Goal: Task Accomplishment & Management: Complete application form

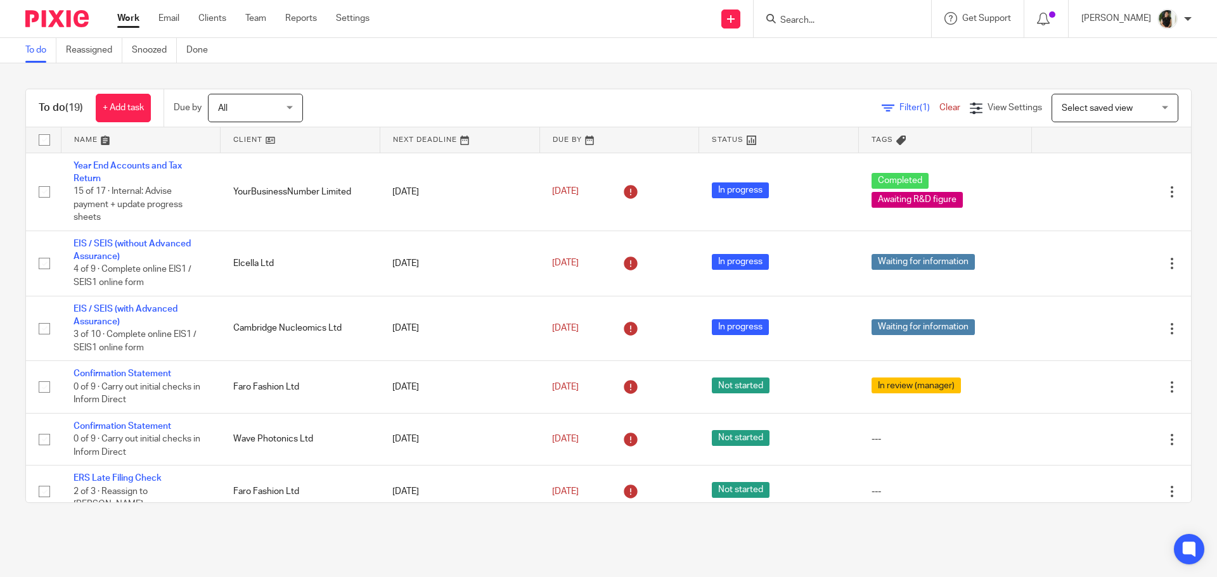
scroll to position [743, 0]
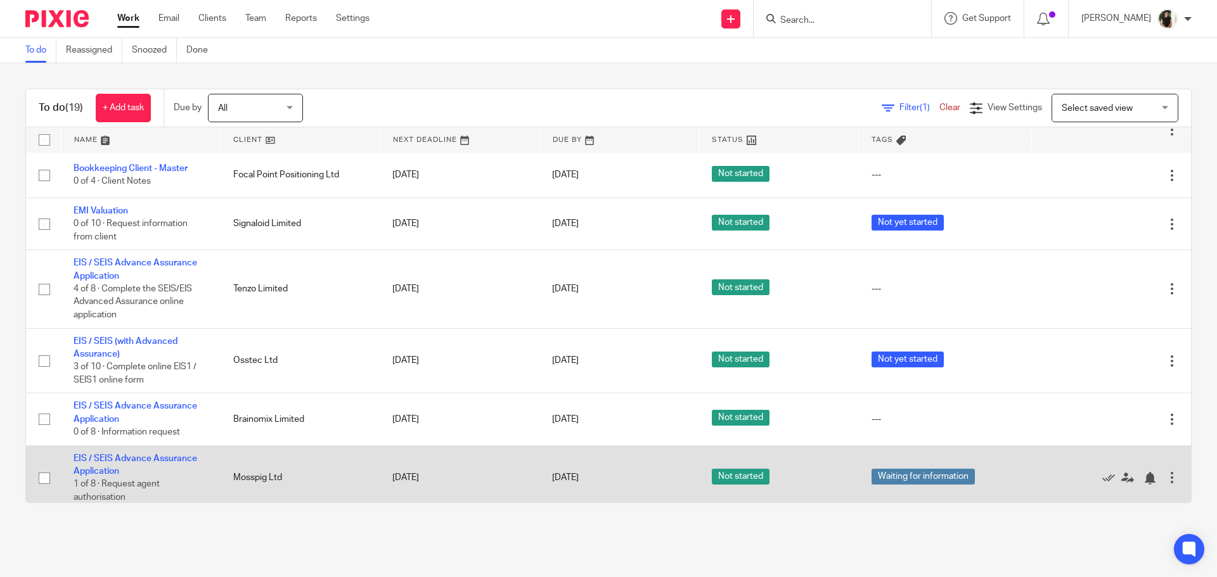
click at [1166, 472] on div at bounding box center [1172, 478] width 13 height 13
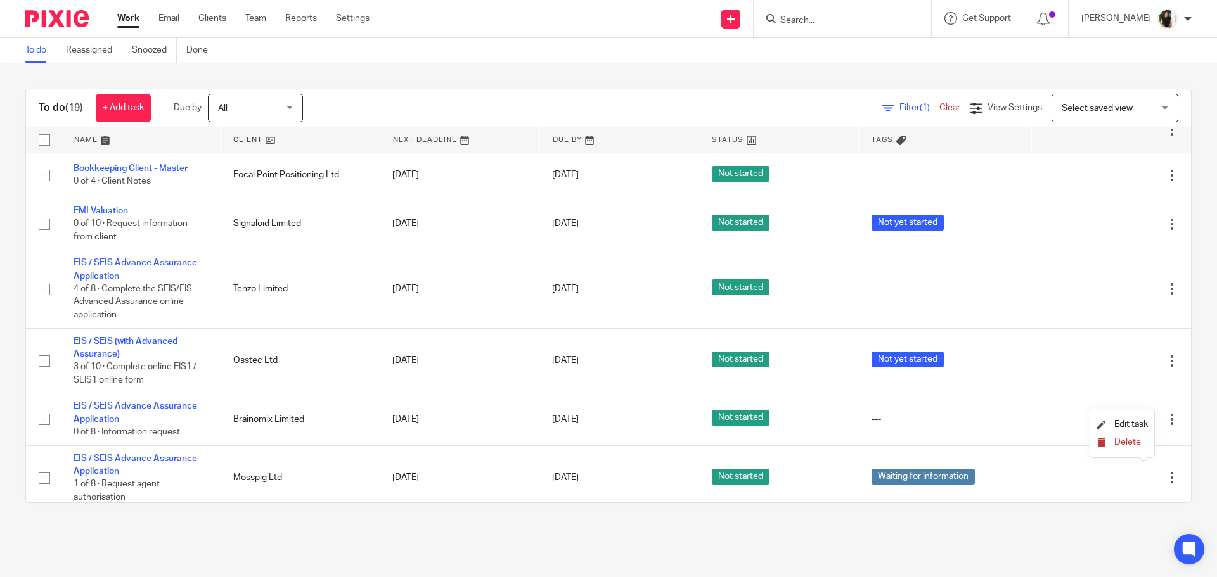
click at [1132, 446] on span "Delete" at bounding box center [1127, 442] width 27 height 9
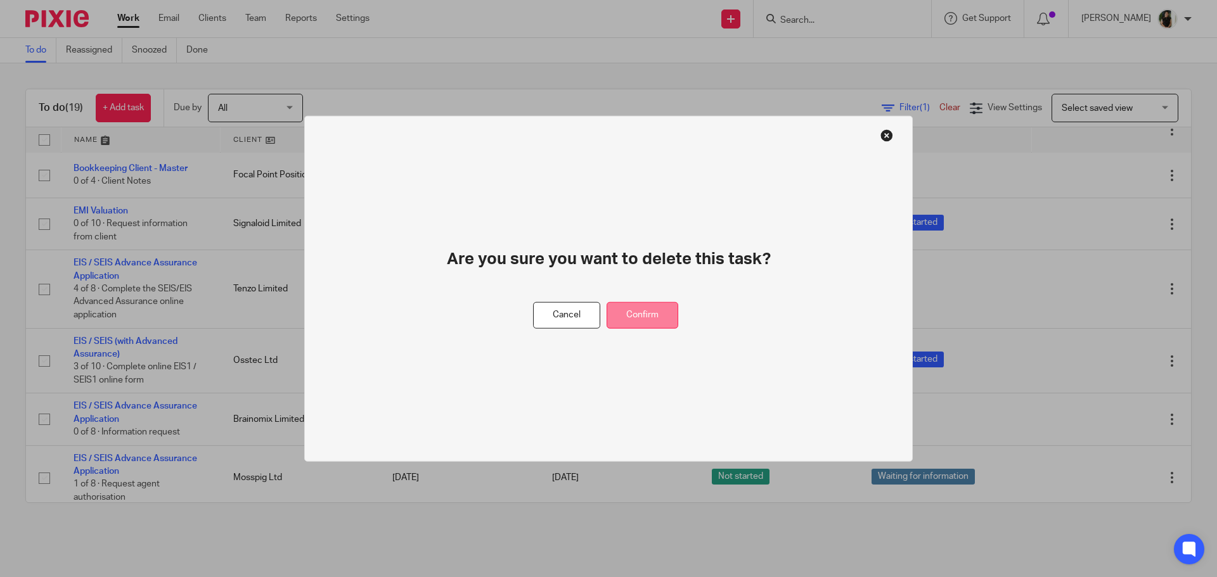
click at [660, 326] on button "Confirm" at bounding box center [643, 315] width 72 height 27
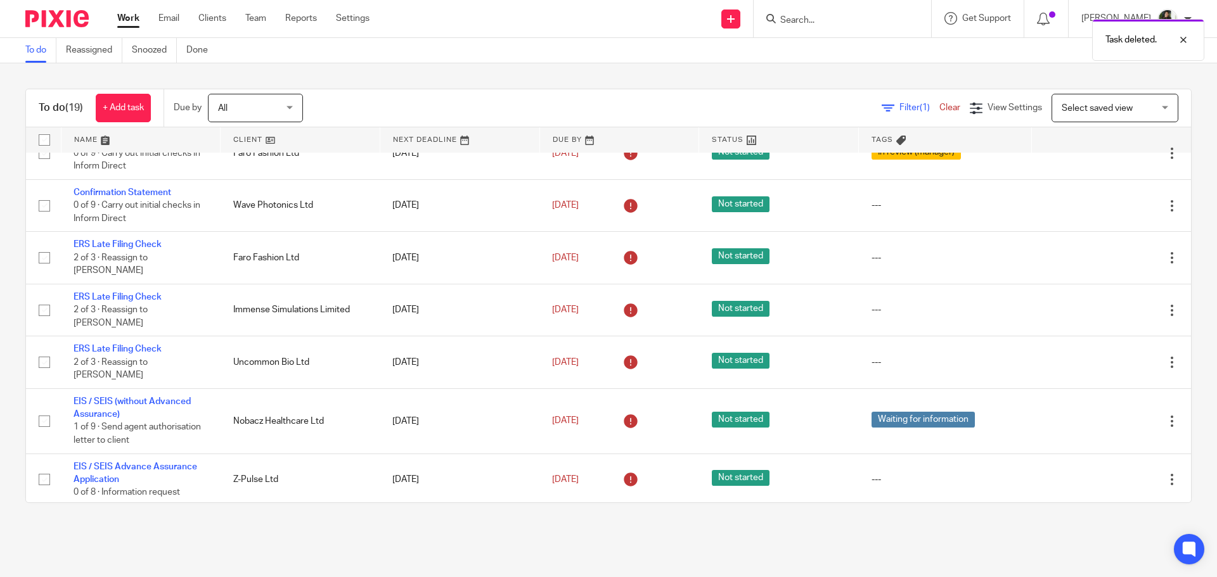
scroll to position [0, 0]
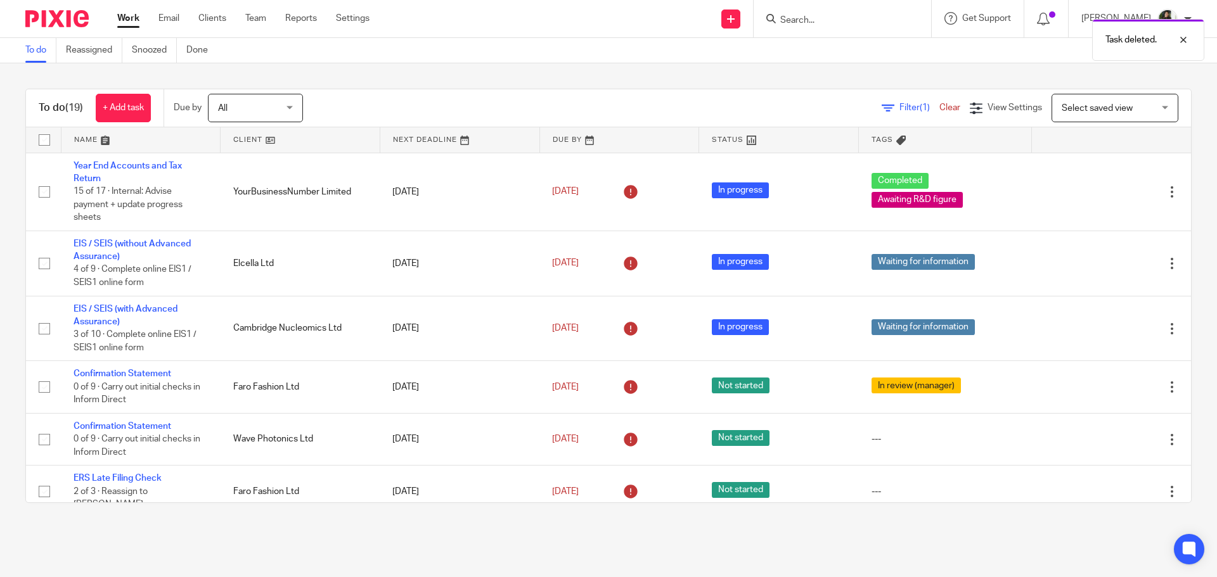
click at [262, 135] on link at bounding box center [300, 139] width 159 height 25
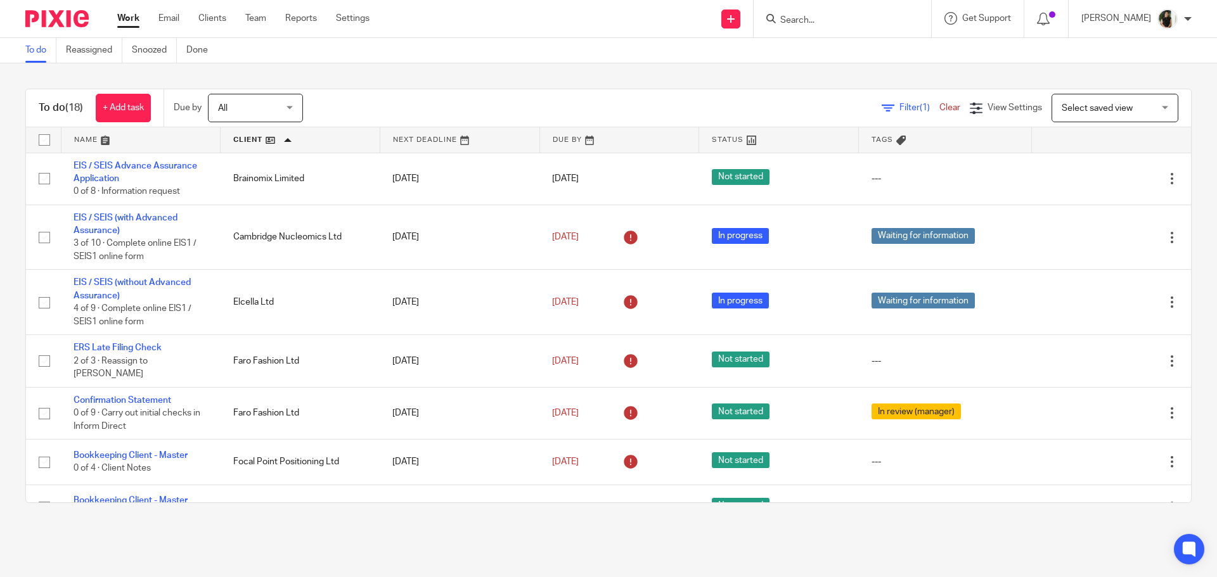
scroll to position [127, 0]
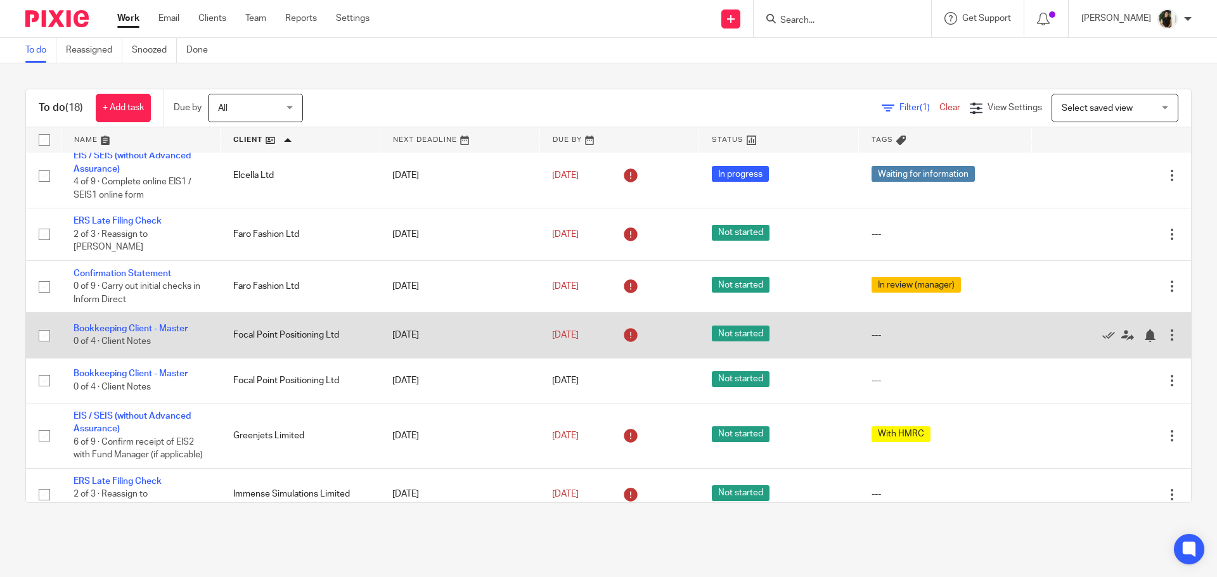
click at [49, 326] on input "checkbox" at bounding box center [44, 336] width 24 height 24
checkbox input "true"
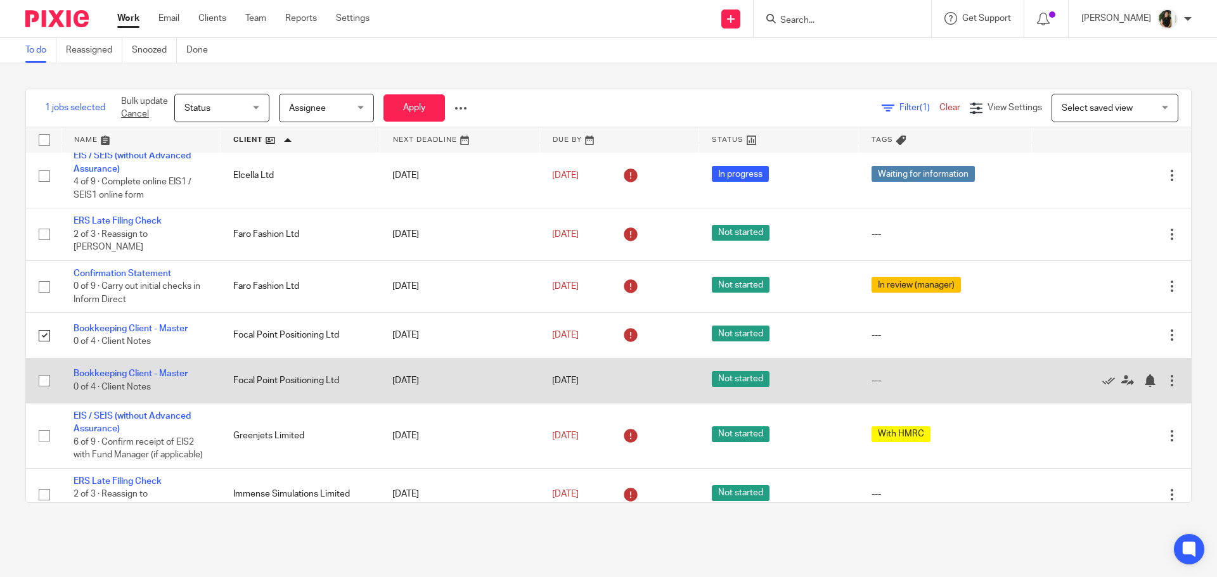
click at [37, 373] on input "checkbox" at bounding box center [44, 381] width 24 height 24
checkbox input "true"
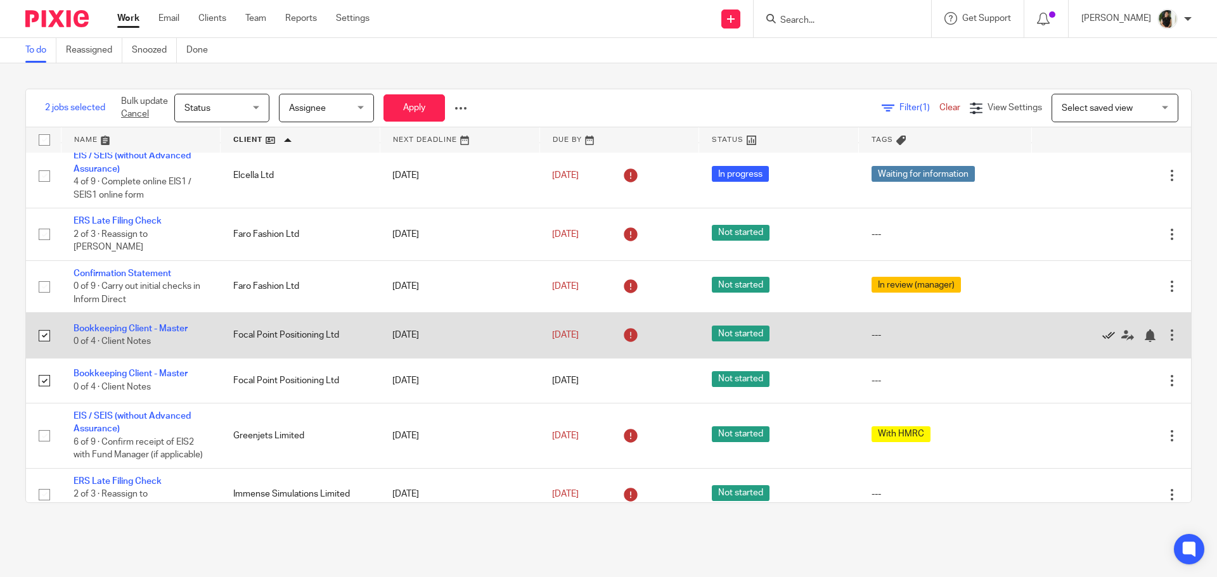
click at [1102, 331] on icon at bounding box center [1108, 336] width 13 height 13
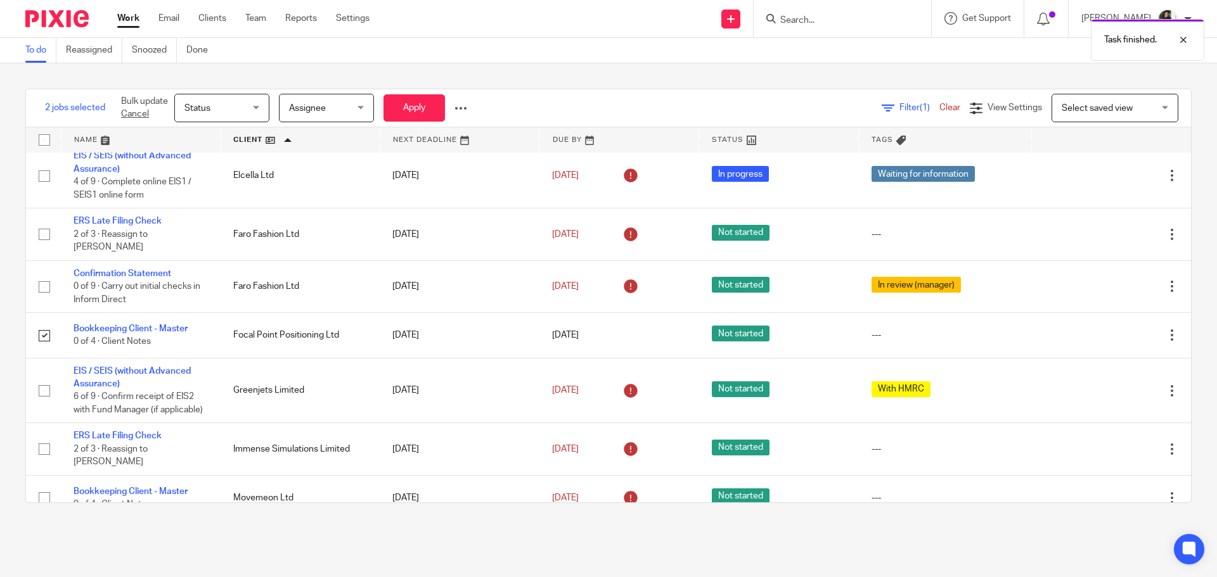
click at [1102, 331] on icon at bounding box center [1108, 336] width 13 height 13
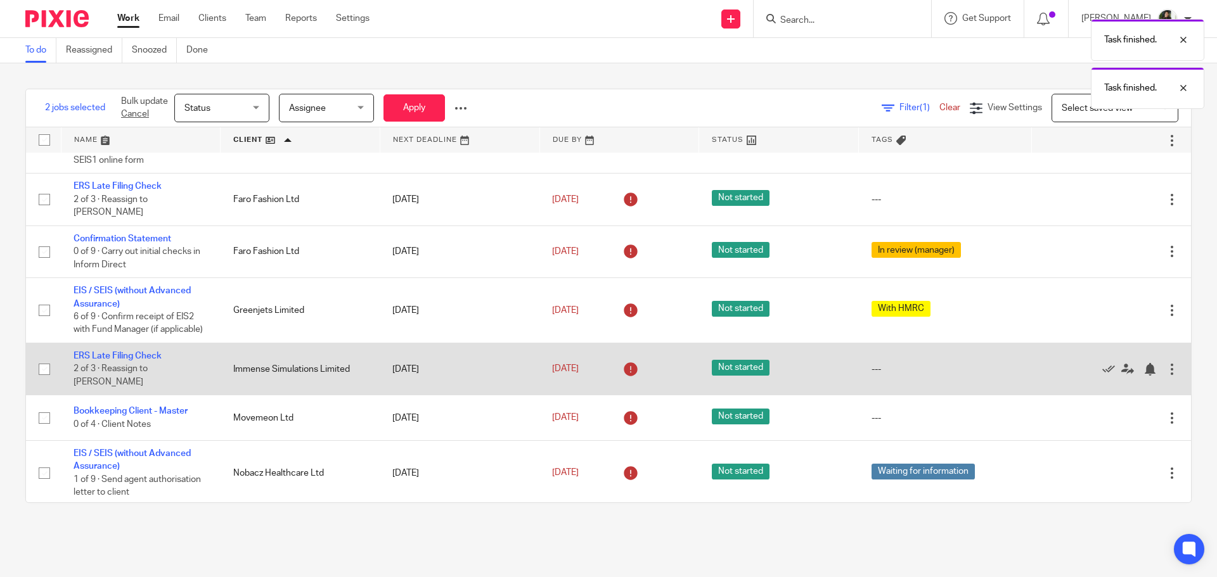
scroll to position [190, 0]
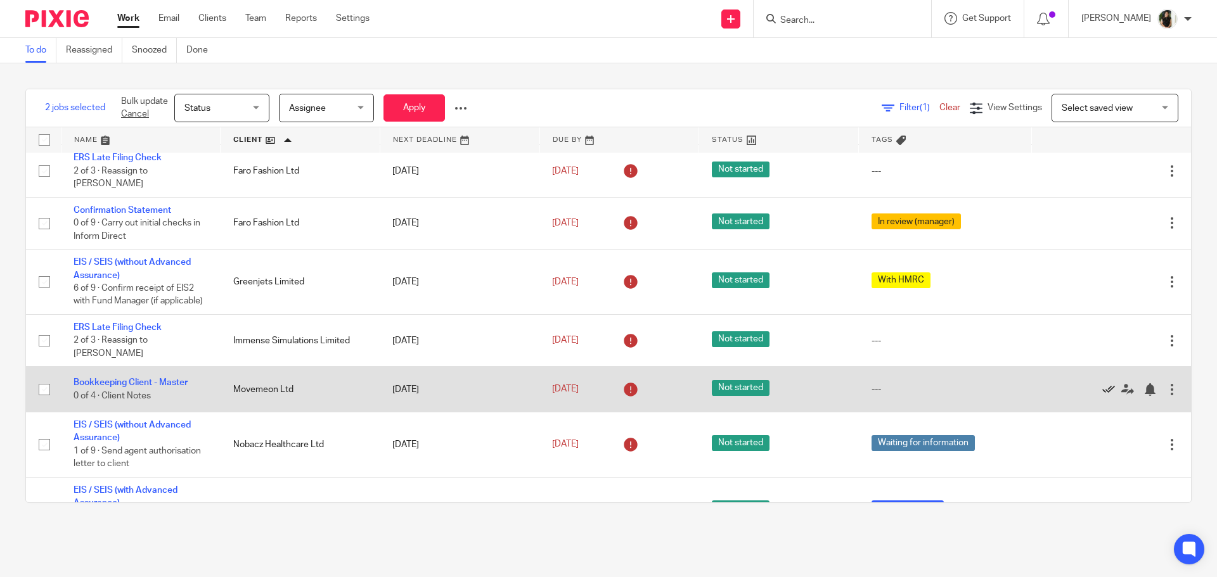
click at [1102, 385] on icon at bounding box center [1108, 389] width 13 height 13
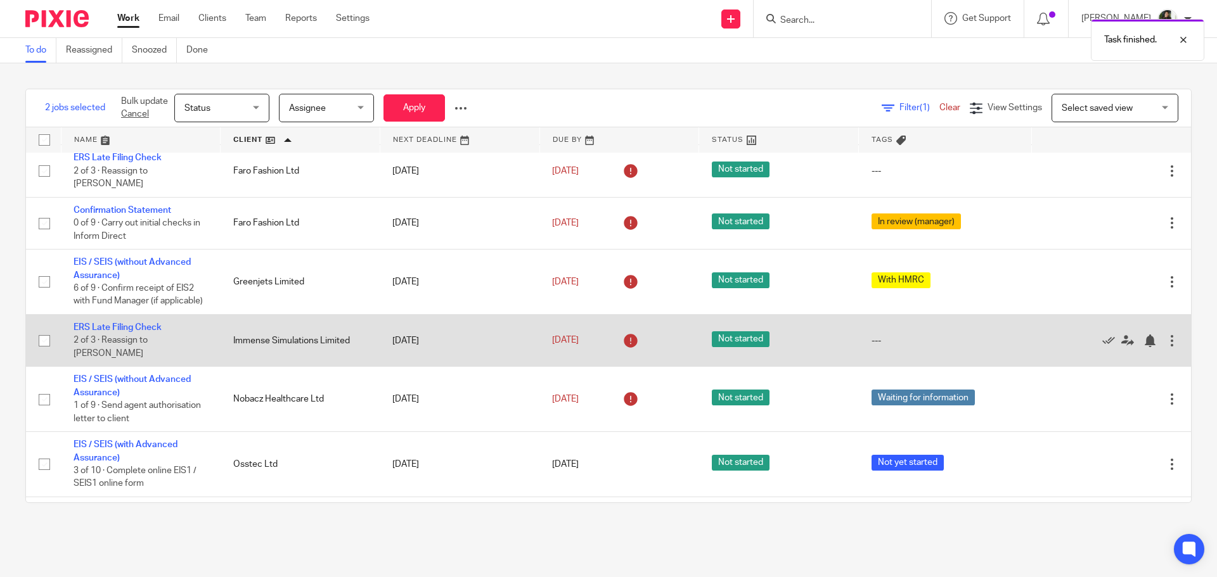
scroll to position [254, 0]
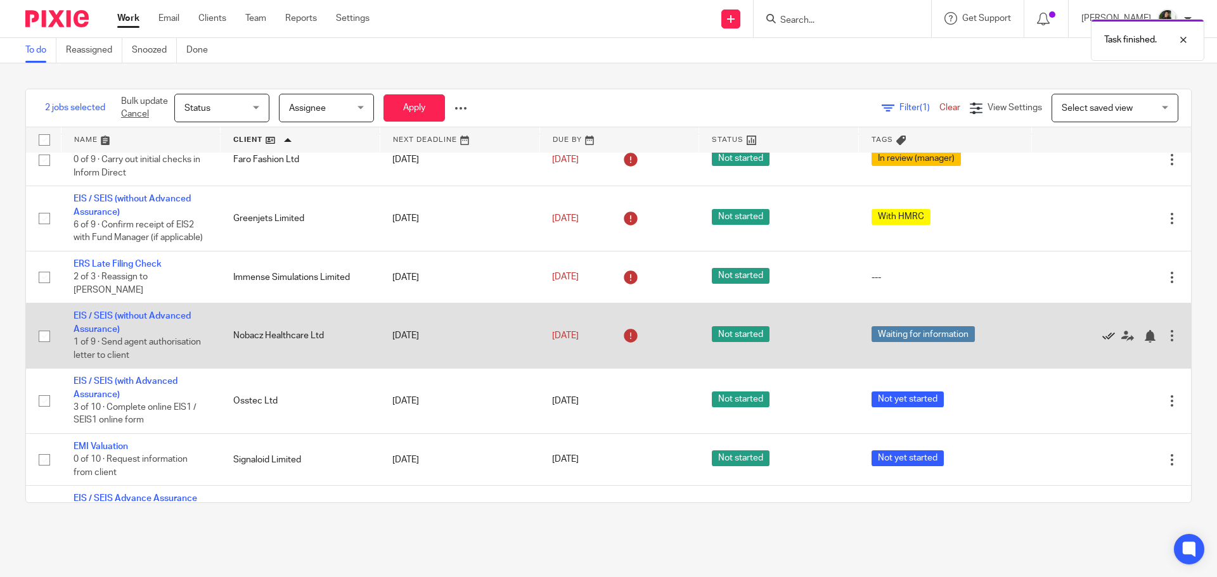
click at [1102, 337] on icon at bounding box center [1108, 336] width 13 height 13
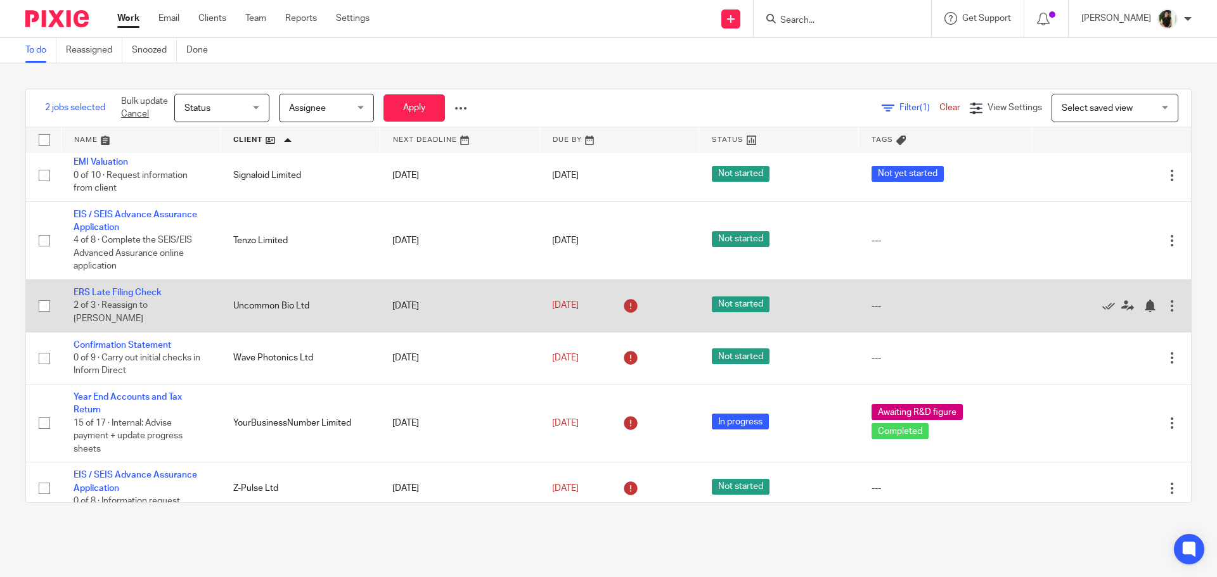
scroll to position [477, 0]
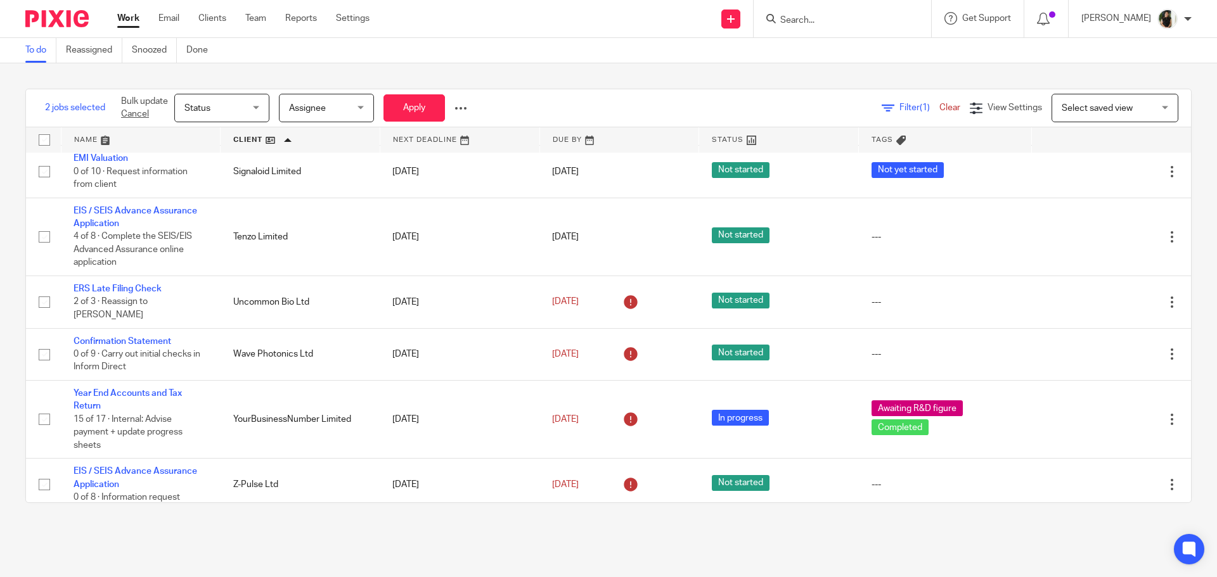
click at [847, 20] on input "Search" at bounding box center [836, 20] width 114 height 11
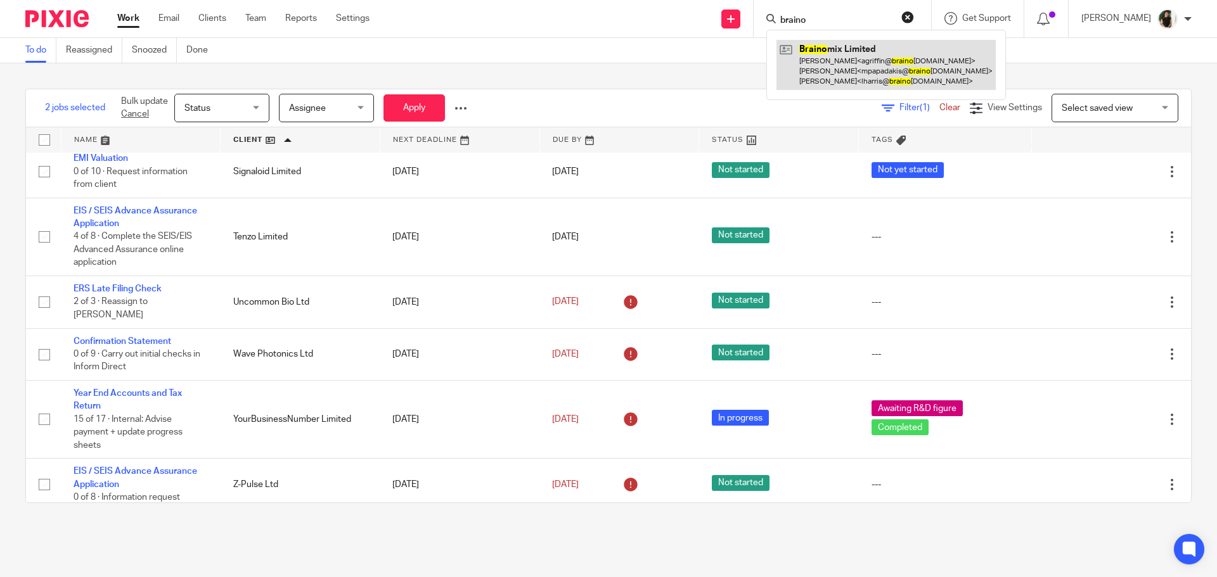
type input "braino"
click at [868, 53] on link at bounding box center [885, 65] width 219 height 50
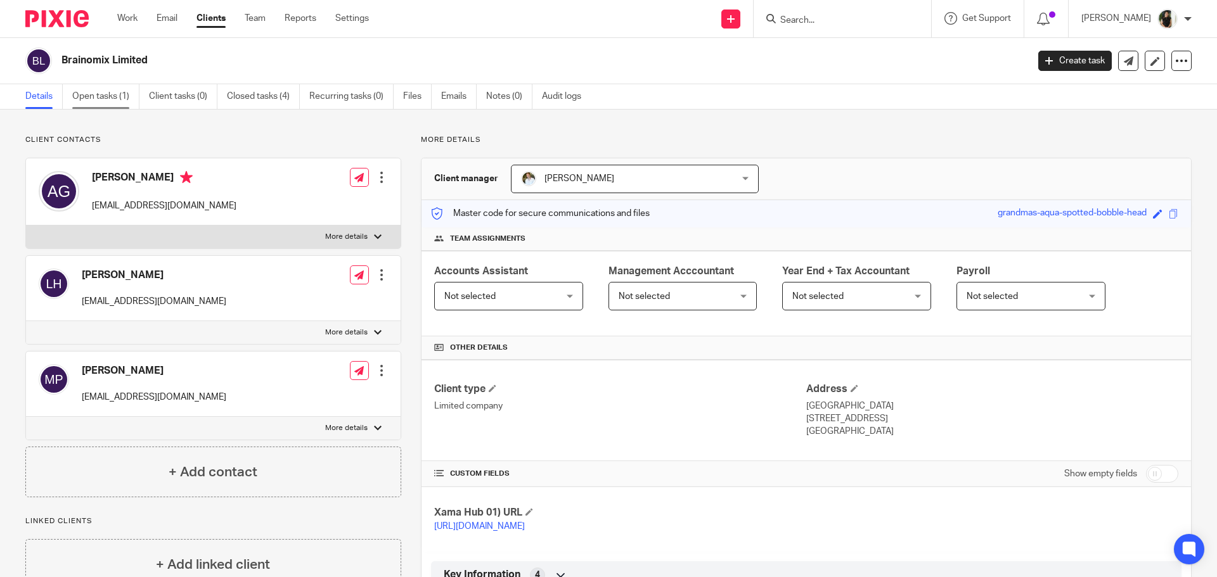
click at [122, 95] on link "Open tasks (1)" at bounding box center [105, 96] width 67 height 25
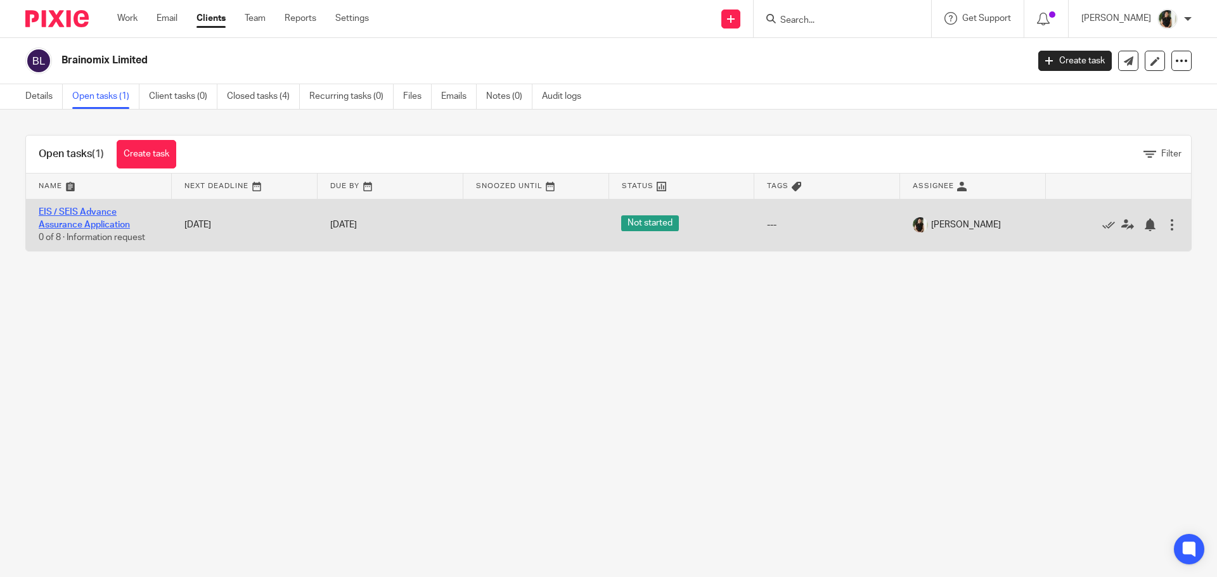
click at [103, 213] on link "EIS / SEIS Advance Assurance Application" at bounding box center [84, 219] width 91 height 22
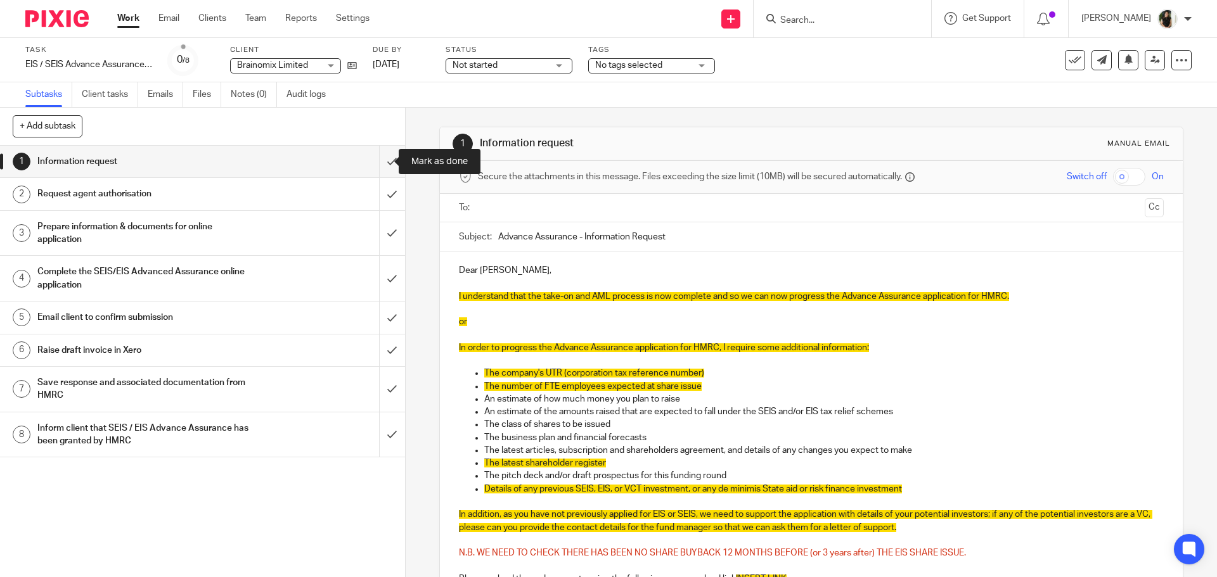
drag, startPoint x: 387, startPoint y: 164, endPoint x: 254, endPoint y: 268, distance: 169.8
click at [387, 164] on input "submit" at bounding box center [202, 162] width 405 height 32
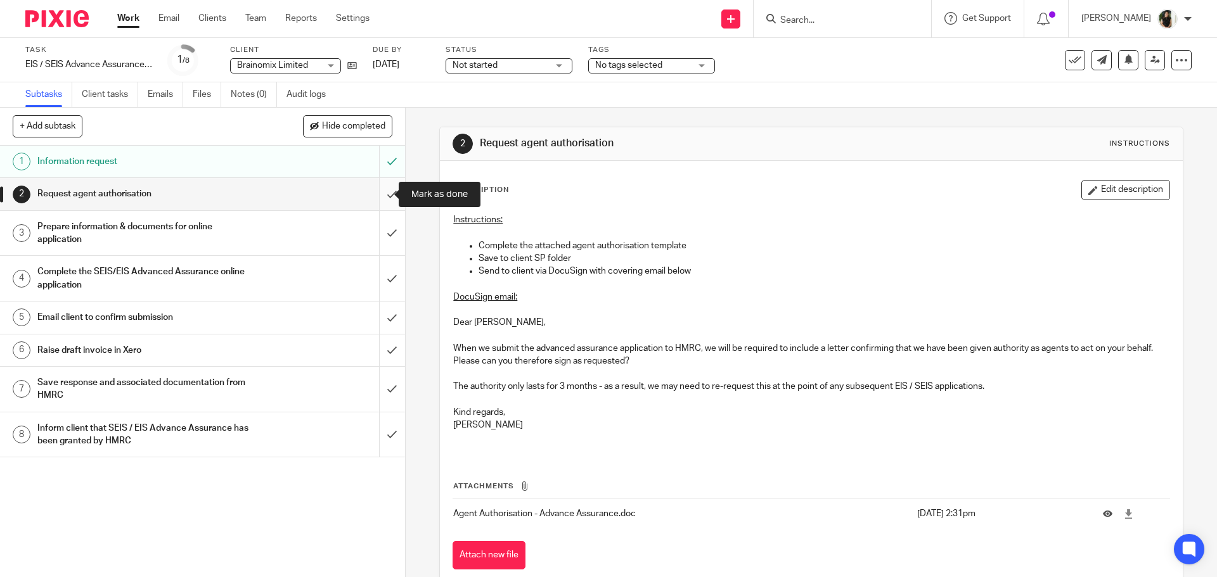
click at [380, 194] on input "submit" at bounding box center [202, 194] width 405 height 32
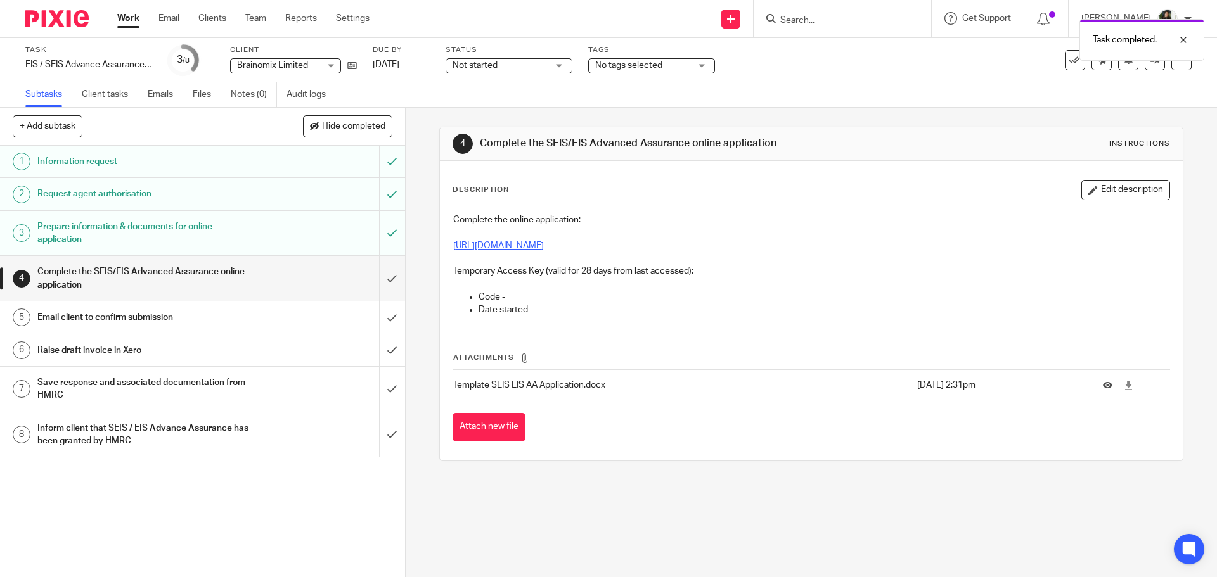
click at [544, 249] on link "[URL][DOMAIN_NAME]" at bounding box center [498, 245] width 91 height 9
click at [1081, 194] on button "Edit description" at bounding box center [1125, 190] width 89 height 20
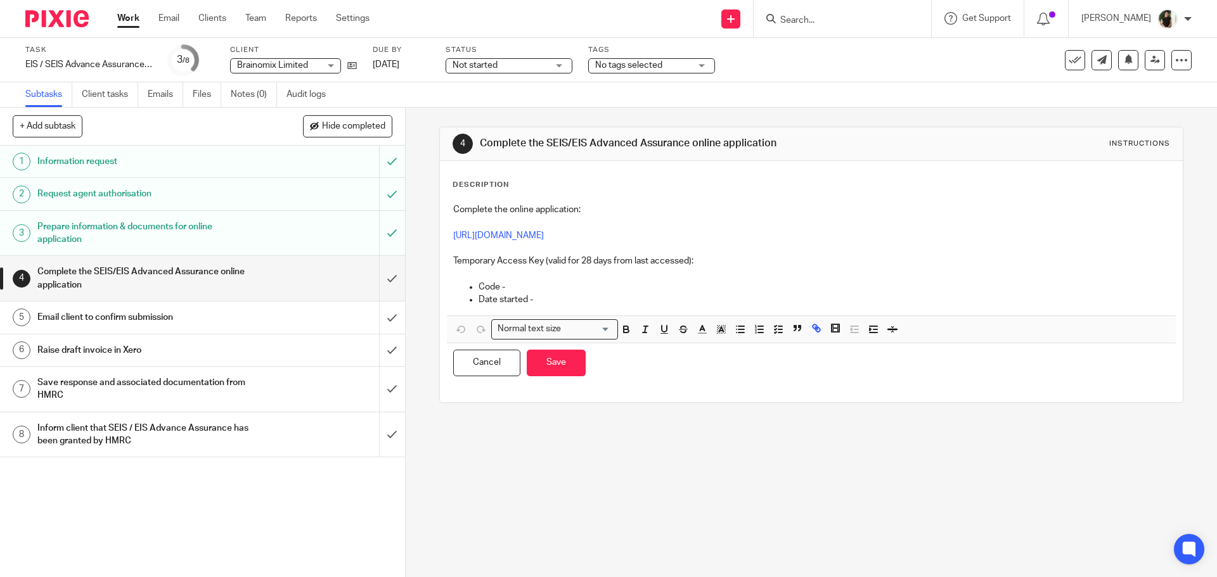
click at [498, 275] on p at bounding box center [811, 273] width 716 height 13
click at [506, 280] on p at bounding box center [811, 273] width 716 height 13
click at [512, 285] on p "Code -" at bounding box center [824, 287] width 690 height 13
click at [570, 359] on button "Save" at bounding box center [556, 363] width 59 height 27
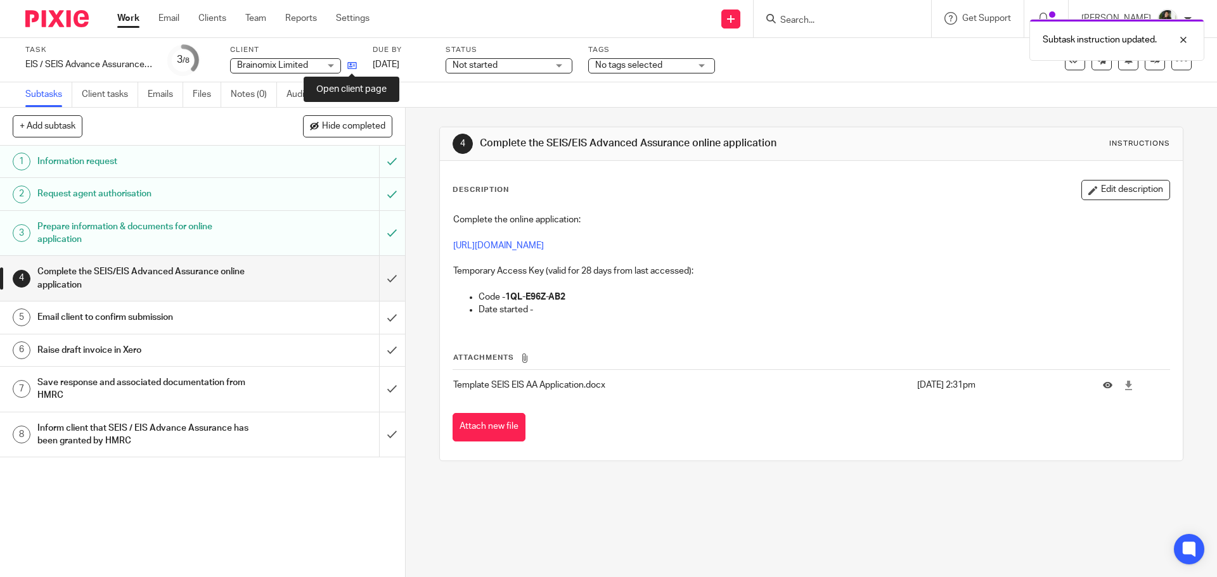
click at [350, 61] on icon at bounding box center [352, 66] width 10 height 10
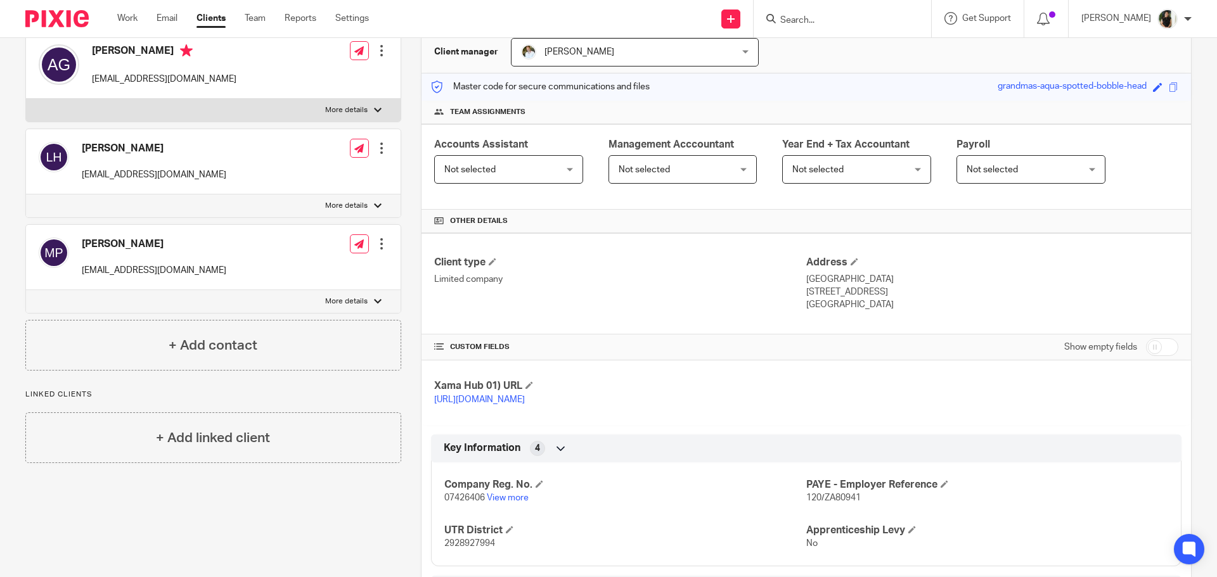
scroll to position [380, 0]
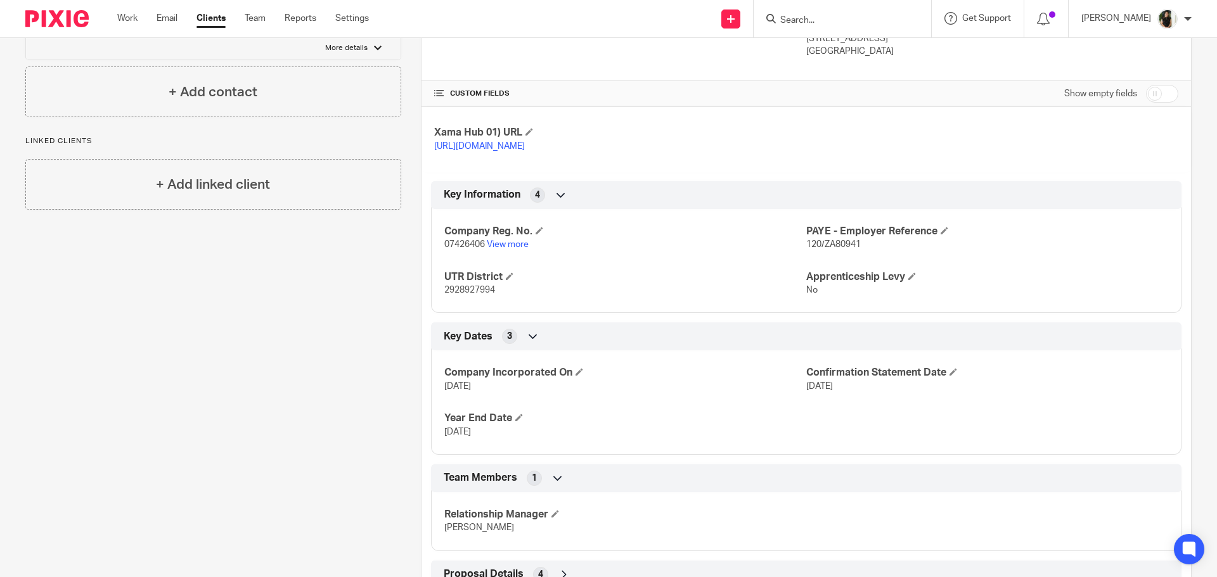
click at [475, 295] on span "2928927994" at bounding box center [469, 290] width 51 height 9
copy span "2928927994"
click at [508, 280] on span at bounding box center [510, 277] width 8 height 8
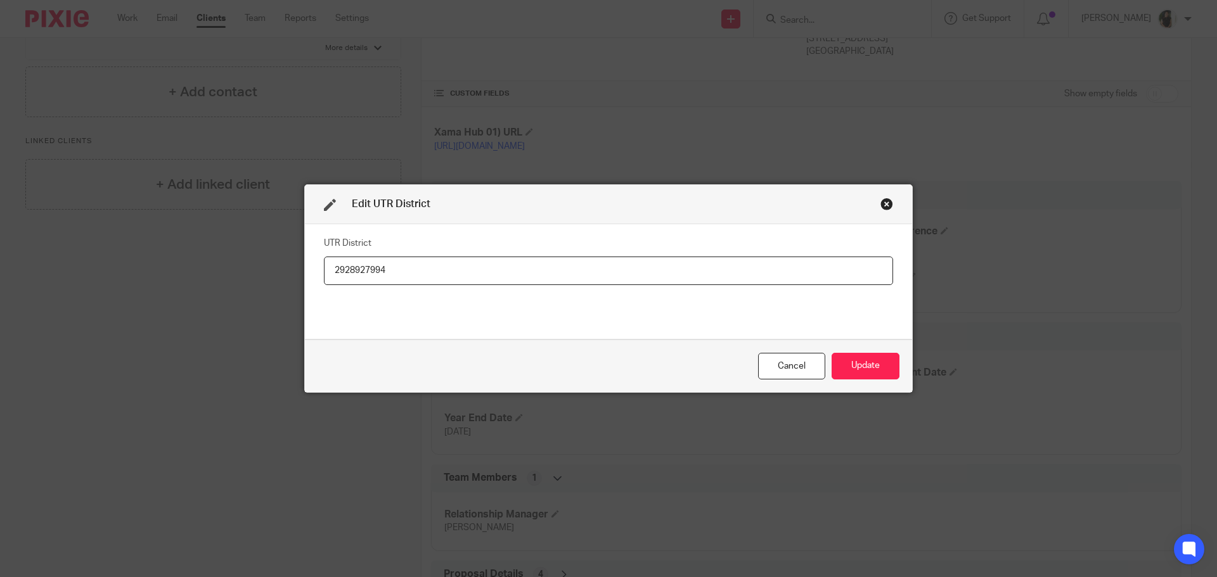
click at [434, 259] on input "2928927994" at bounding box center [608, 271] width 569 height 29
click at [863, 365] on button "Update" at bounding box center [866, 366] width 68 height 27
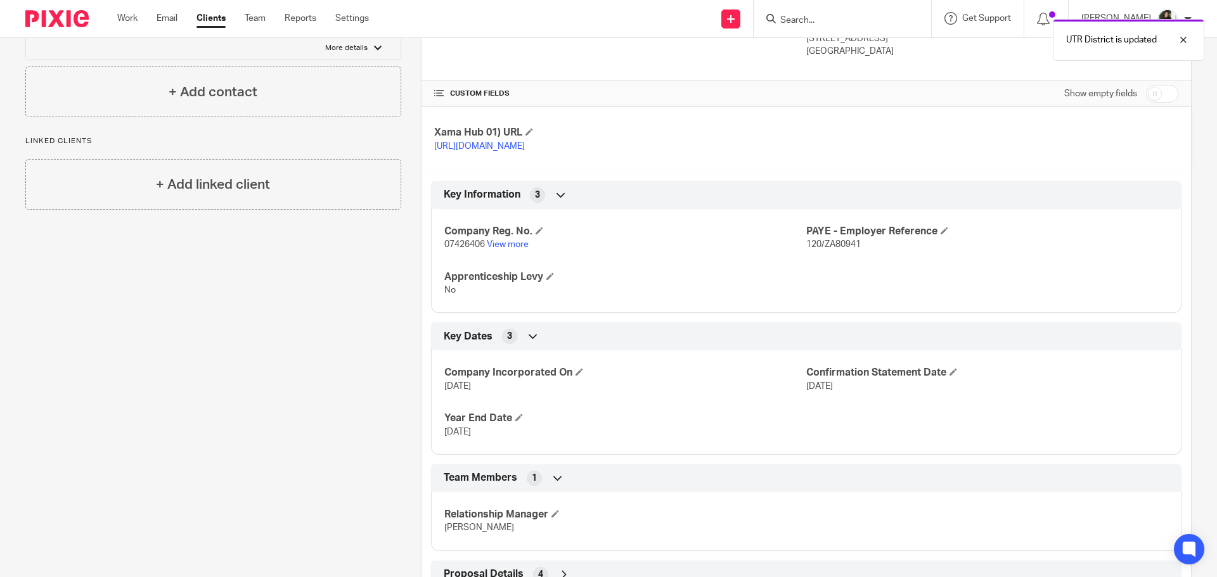
click at [1152, 89] on input "checkbox" at bounding box center [1162, 94] width 32 height 18
checkbox input "true"
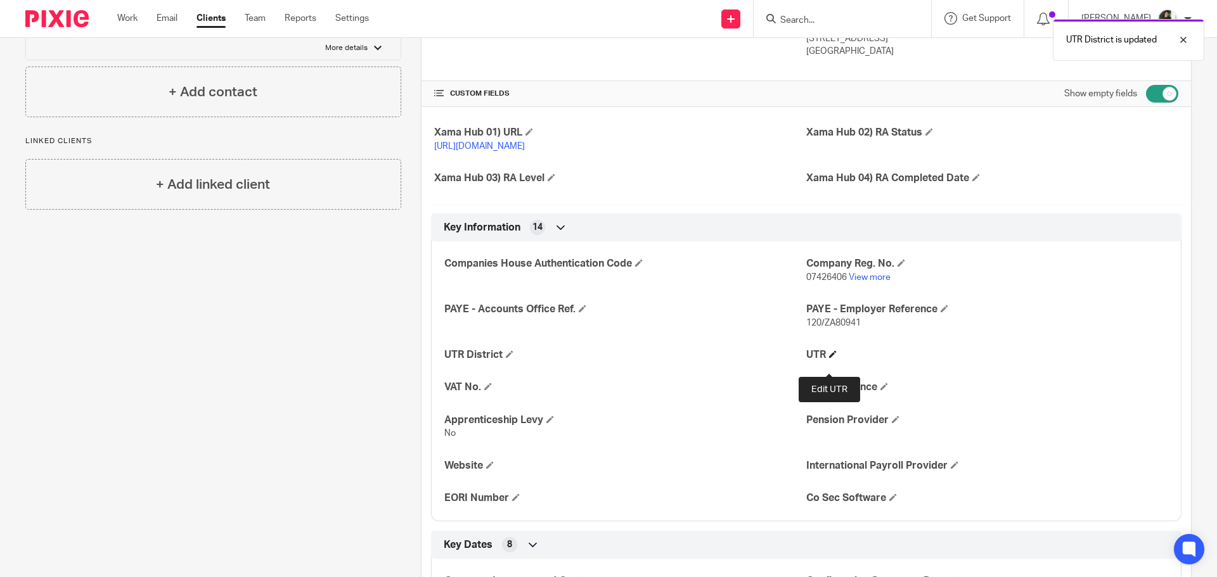
click at [829, 358] on span at bounding box center [833, 354] width 8 height 8
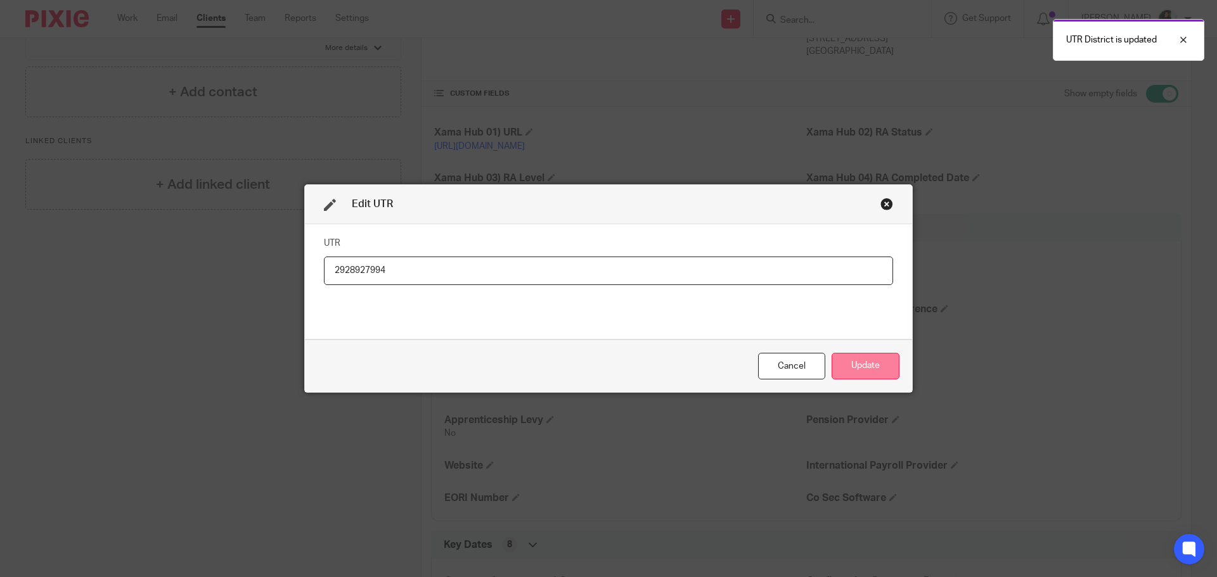
type input "2928927994"
click at [837, 360] on button "Update" at bounding box center [866, 366] width 68 height 27
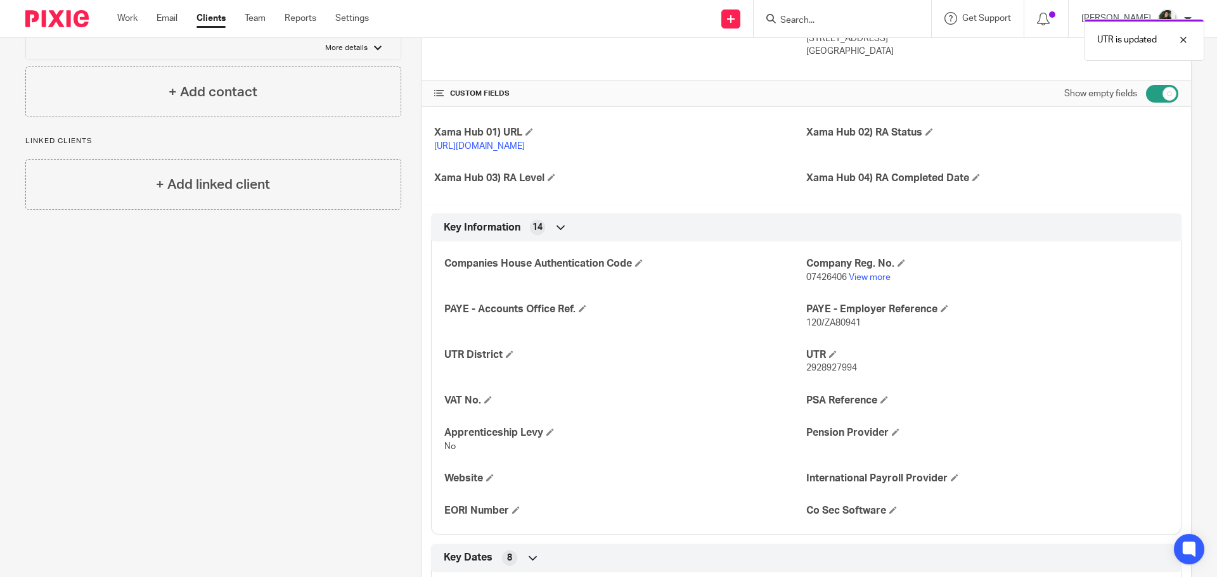
click at [807, 328] on span "120/ZA80941" at bounding box center [833, 323] width 55 height 9
drag, startPoint x: 807, startPoint y: 331, endPoint x: 826, endPoint y: 333, distance: 19.1
click at [826, 328] on span "120/ZA80941" at bounding box center [833, 323] width 55 height 9
copy span "120/ZA80941"
click at [816, 282] on span "07426406" at bounding box center [826, 277] width 41 height 9
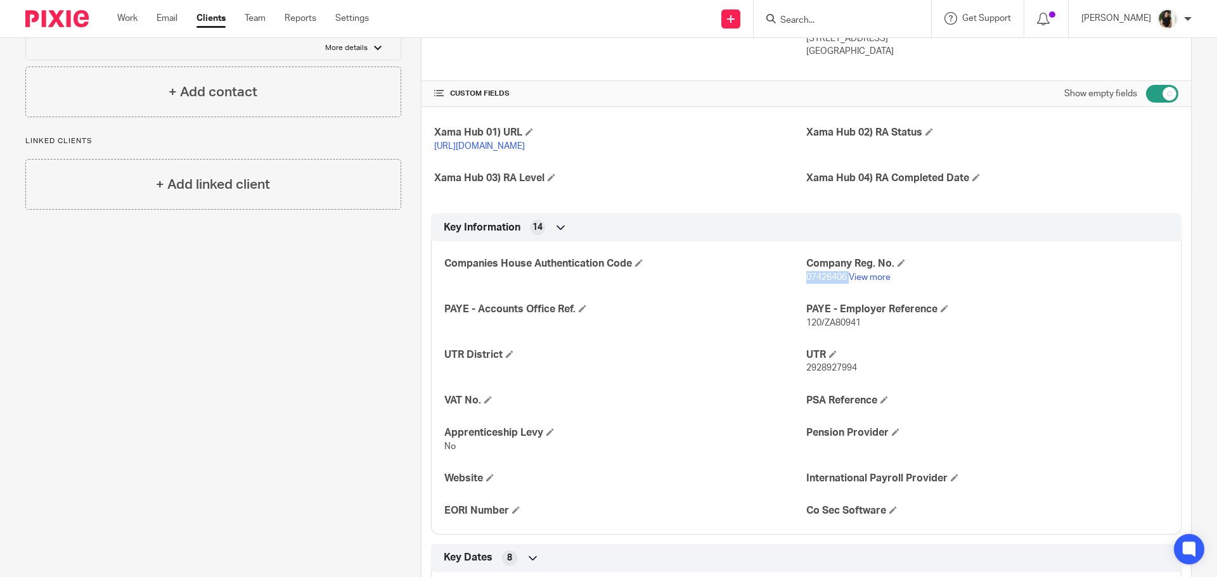
click at [816, 282] on span "07426406" at bounding box center [826, 277] width 41 height 9
copy p "07426406"
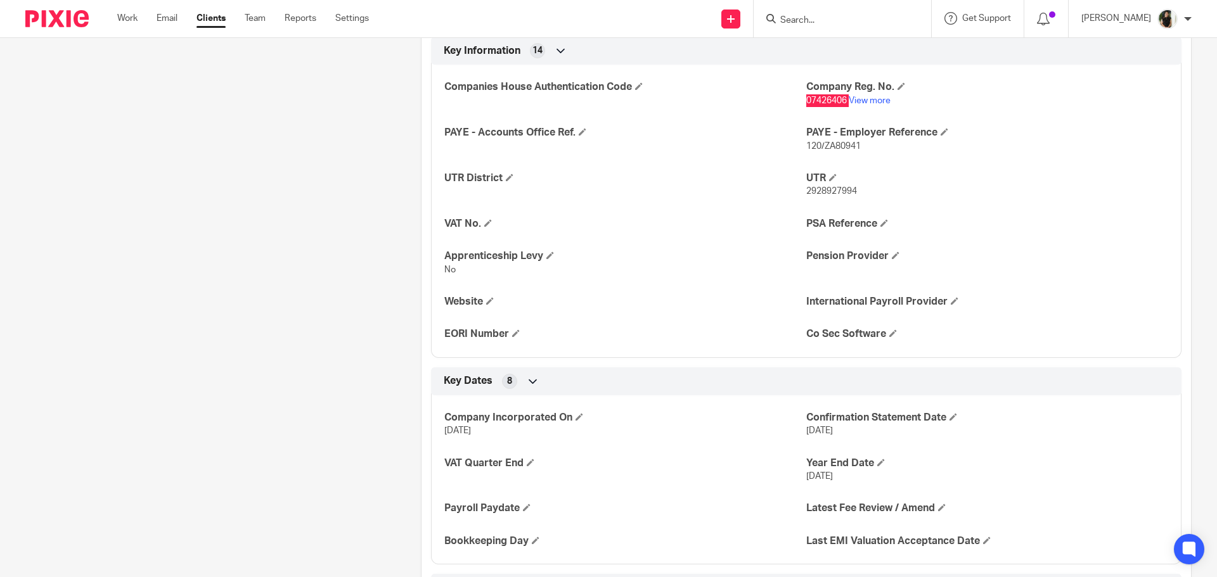
scroll to position [570, 0]
